Goal: Book appointment/travel/reservation

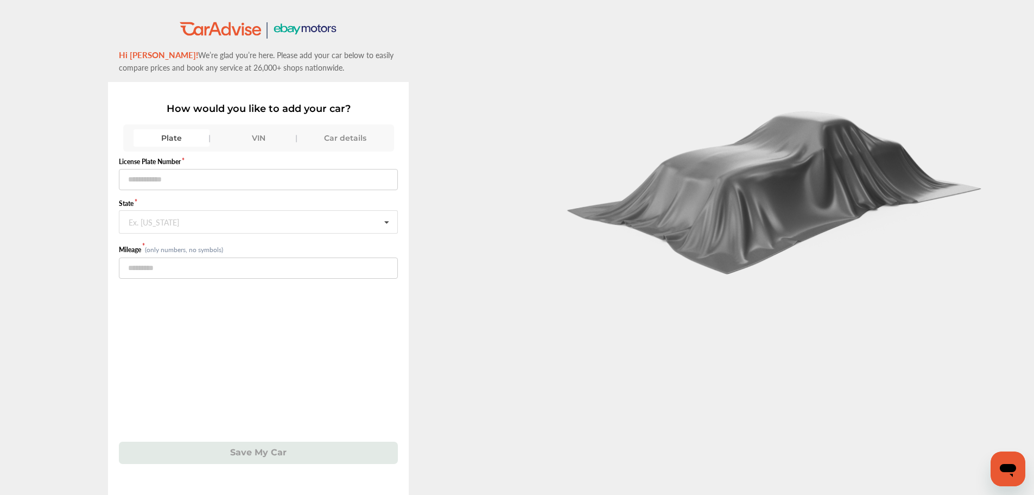
click at [260, 137] on div "VIN" at bounding box center [258, 137] width 76 height 17
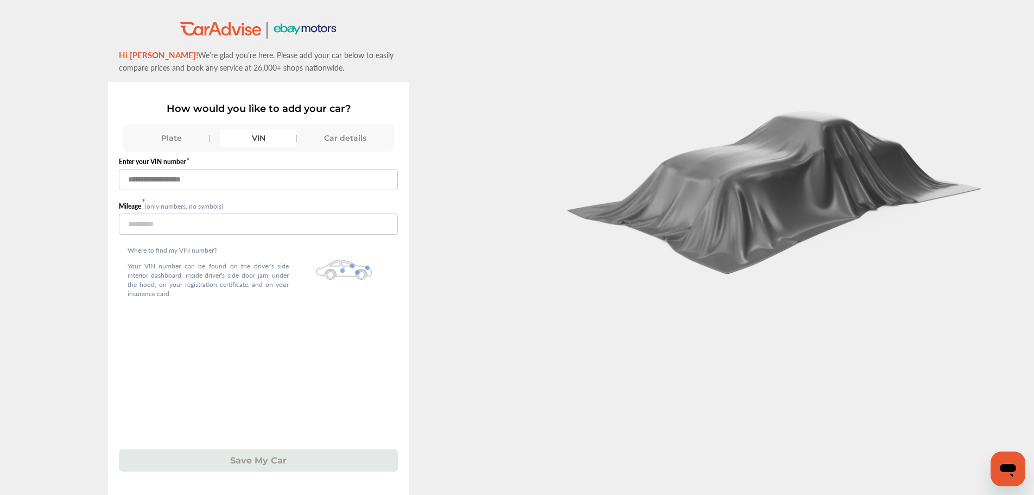
click at [215, 178] on input "text" at bounding box center [258, 179] width 279 height 21
paste input "**********"
click at [208, 220] on input "number" at bounding box center [258, 223] width 279 height 21
drag, startPoint x: 169, startPoint y: 178, endPoint x: 175, endPoint y: 179, distance: 6.1
click at [169, 178] on input "**********" at bounding box center [258, 179] width 279 height 21
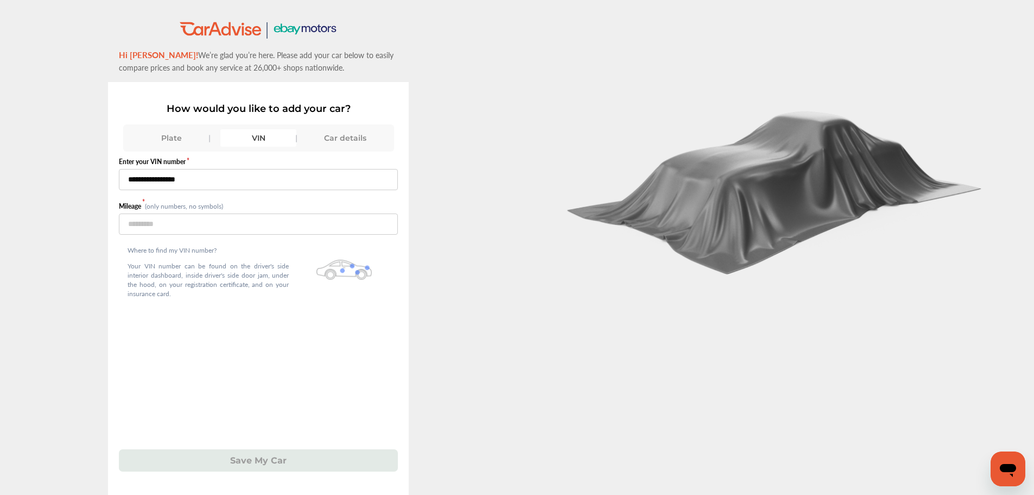
type input "**********"
drag, startPoint x: 225, startPoint y: 219, endPoint x: 231, endPoint y: 229, distance: 11.7
click at [231, 228] on input "number" at bounding box center [258, 223] width 279 height 21
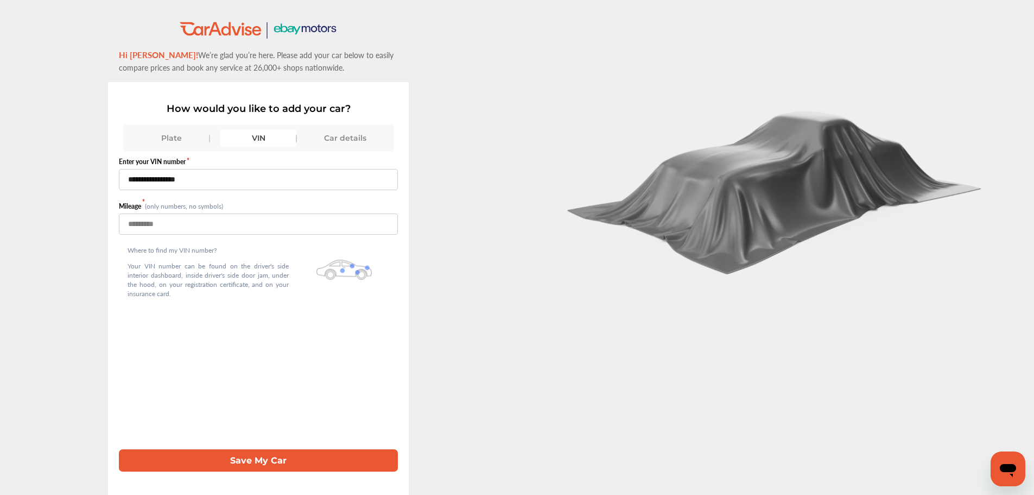
type input "******"
click at [256, 465] on button "Save My Car" at bounding box center [258, 460] width 279 height 22
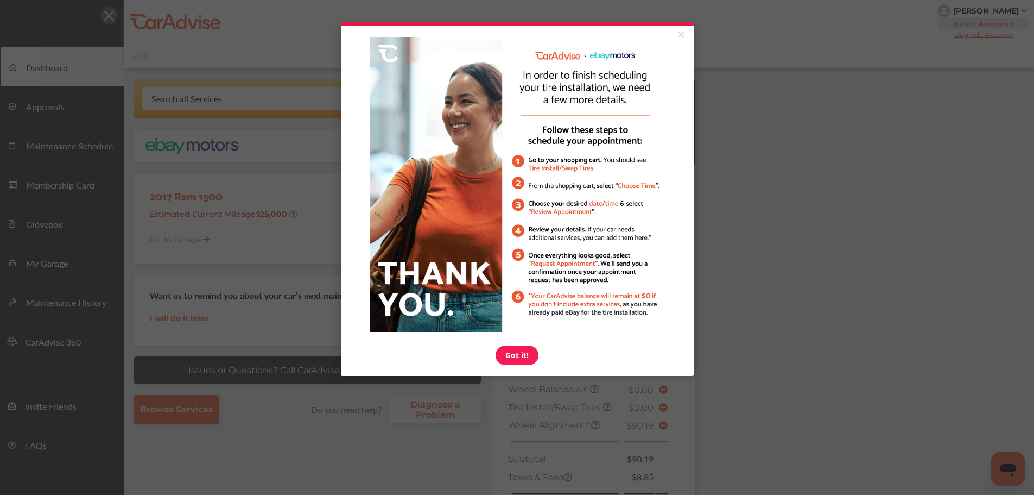
click at [684, 33] on link "×" at bounding box center [680, 36] width 19 height 20
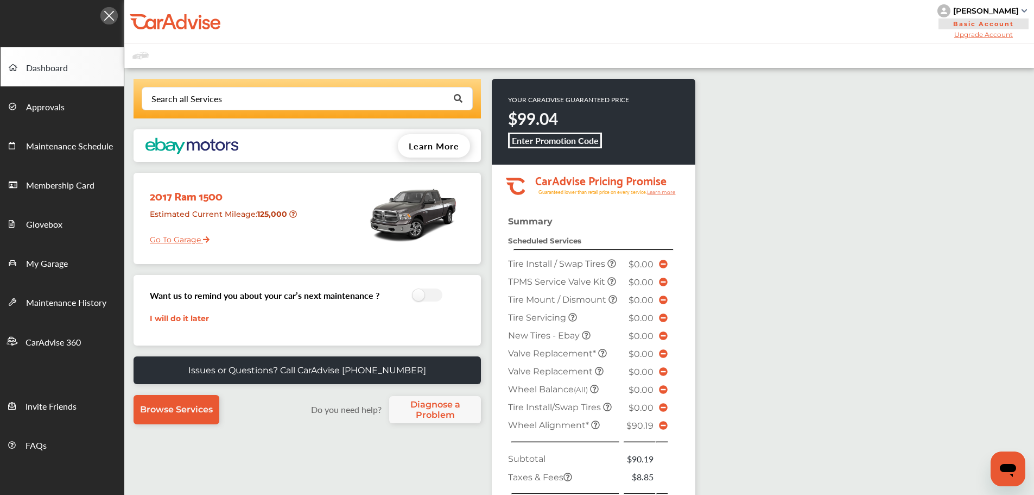
scroll to position [247, 0]
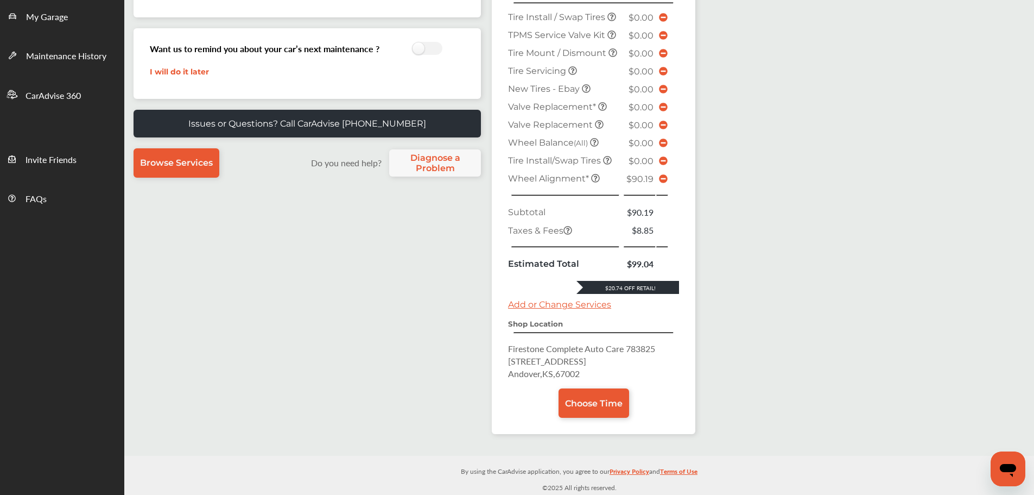
click at [603, 401] on span "Choose Time" at bounding box center [594, 403] width 58 height 10
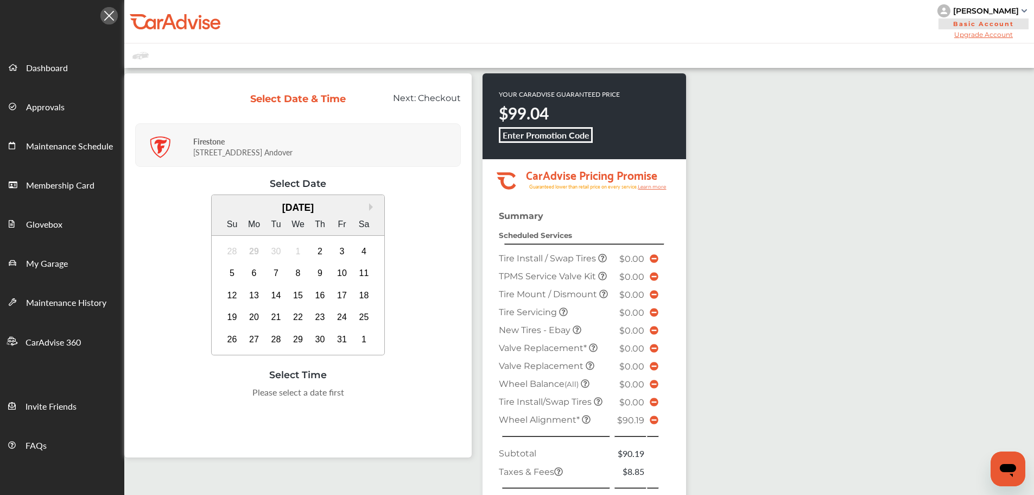
click at [342, 251] on div "3" at bounding box center [341, 251] width 17 height 17
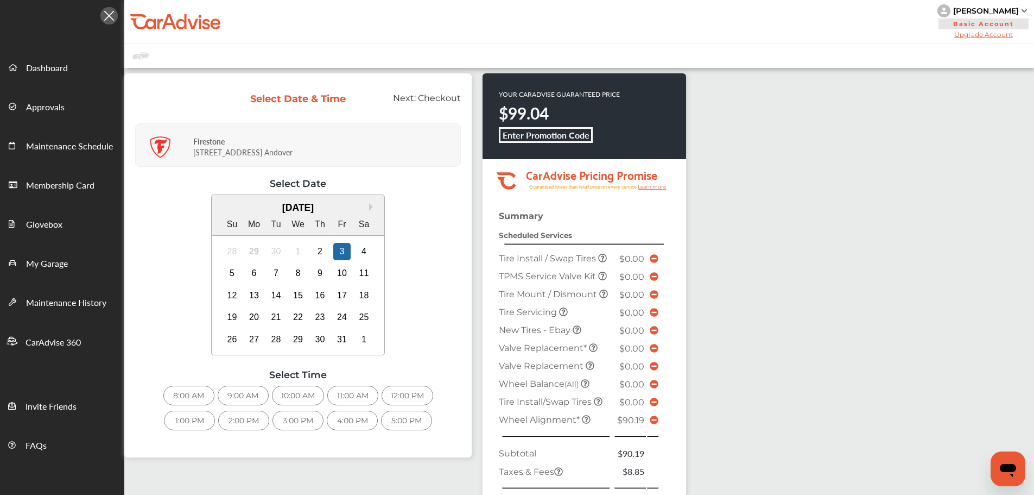
click at [252, 427] on div "2:00 PM" at bounding box center [243, 420] width 51 height 20
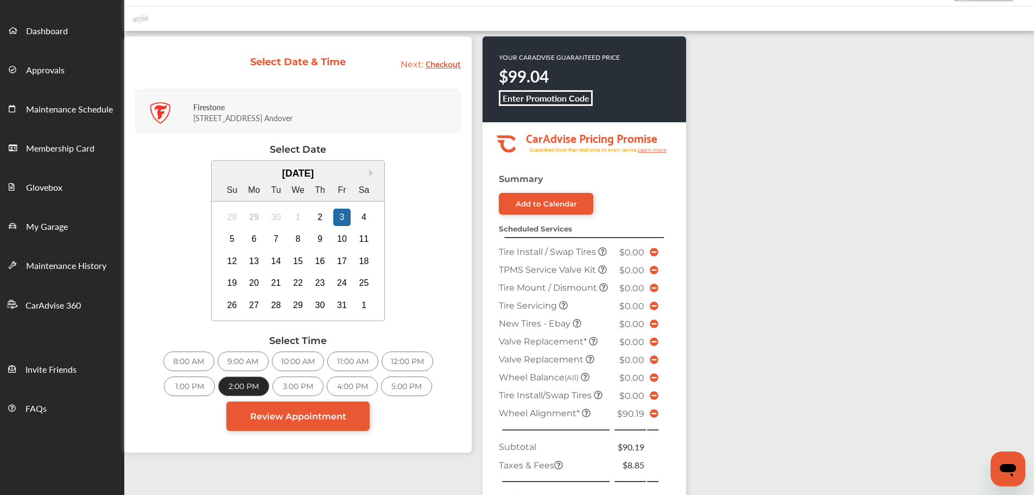
scroll to position [54, 0]
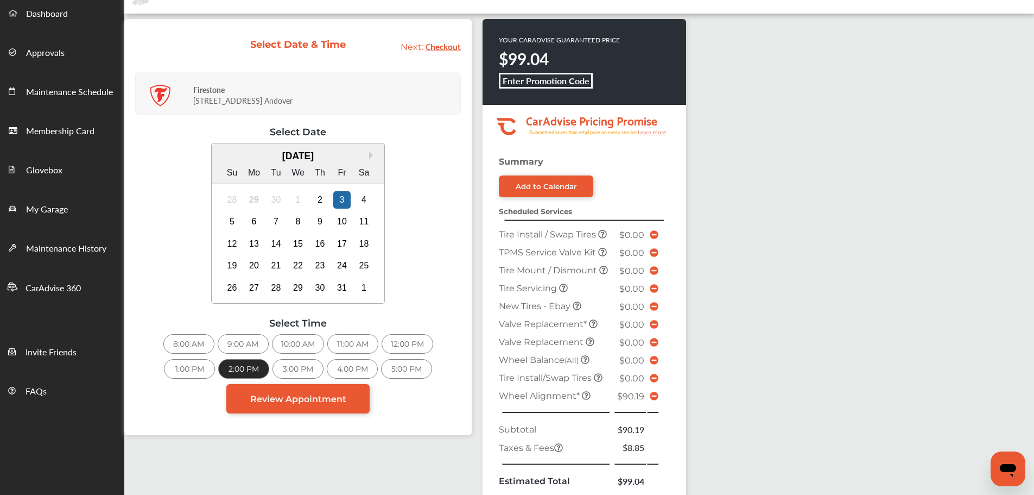
click at [282, 413] on link "Review Appointment" at bounding box center [297, 398] width 143 height 29
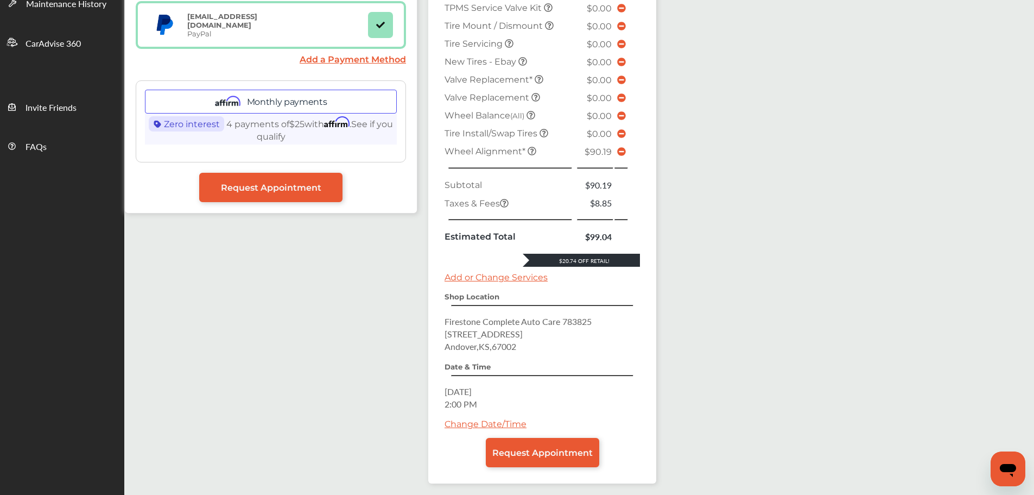
scroll to position [326, 0]
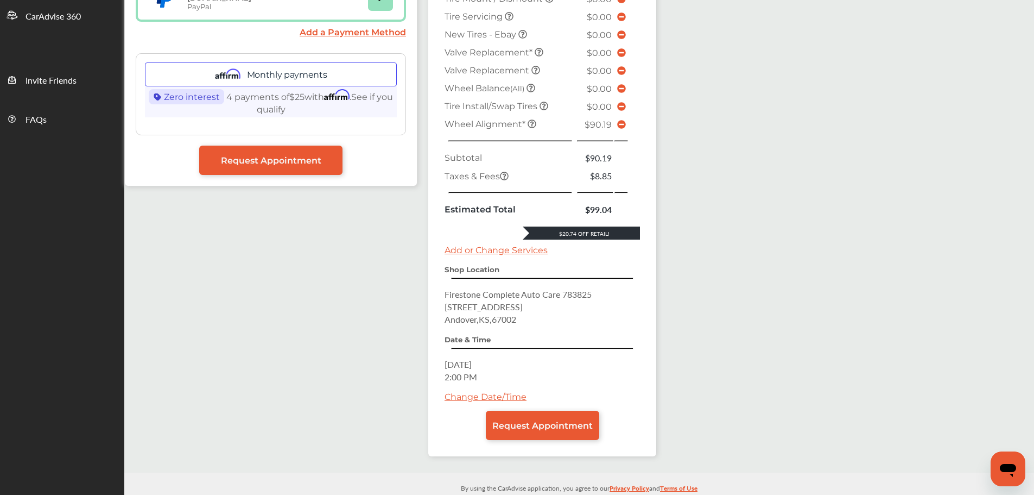
click at [546, 421] on span "Request Appointment" at bounding box center [542, 425] width 100 height 10
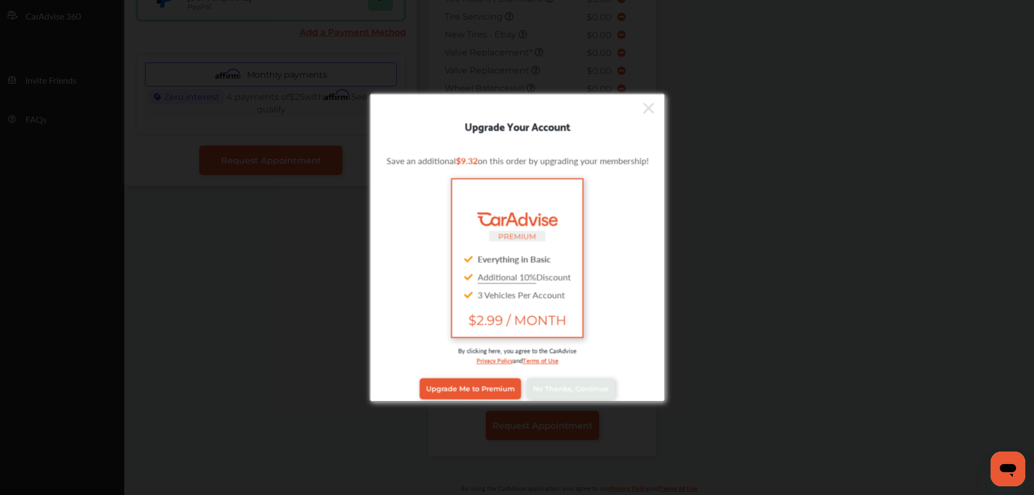
click at [550, 389] on span "No Thanks, Continue" at bounding box center [570, 388] width 75 height 8
